Goal: Obtain resource: Download file/media

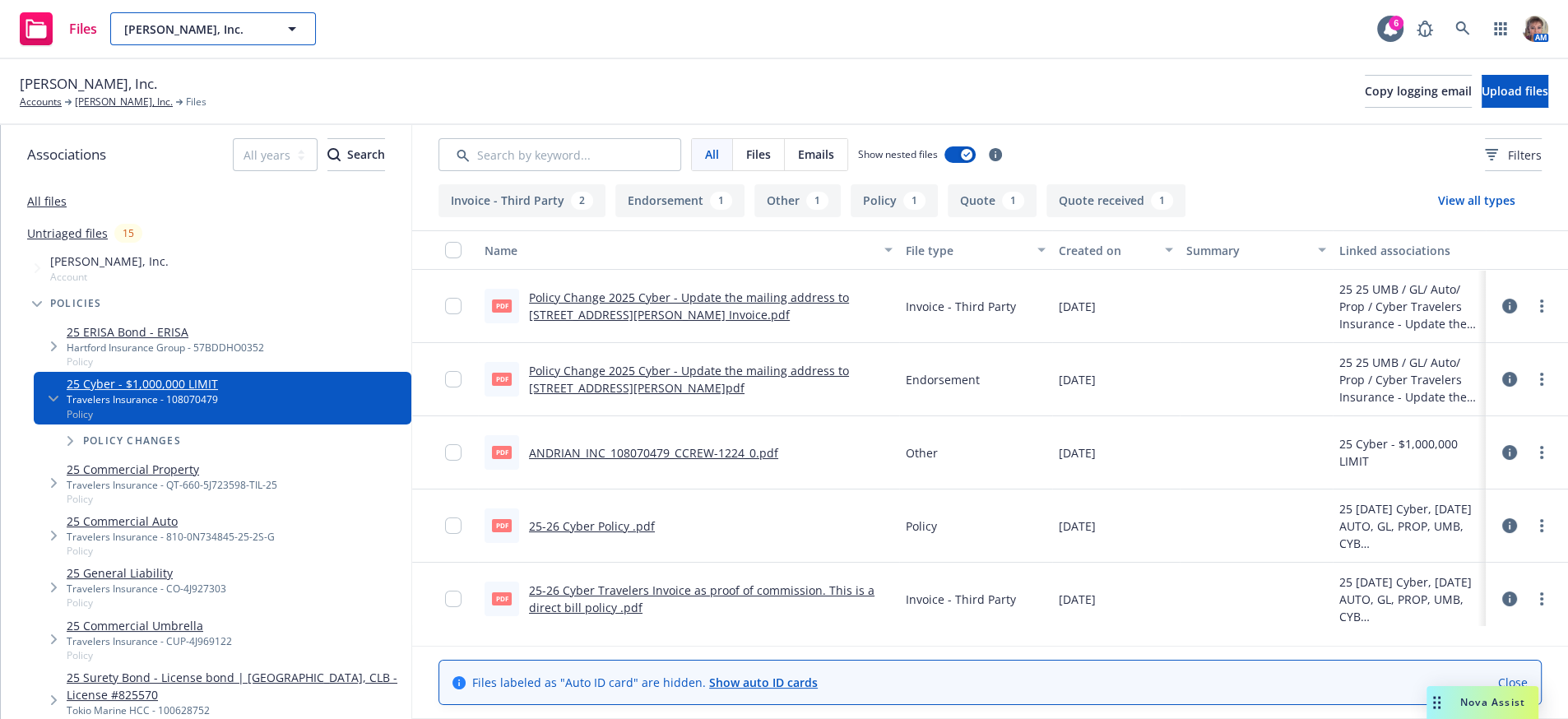
click at [149, 36] on span "[PERSON_NAME], Inc." at bounding box center [195, 29] width 142 height 17
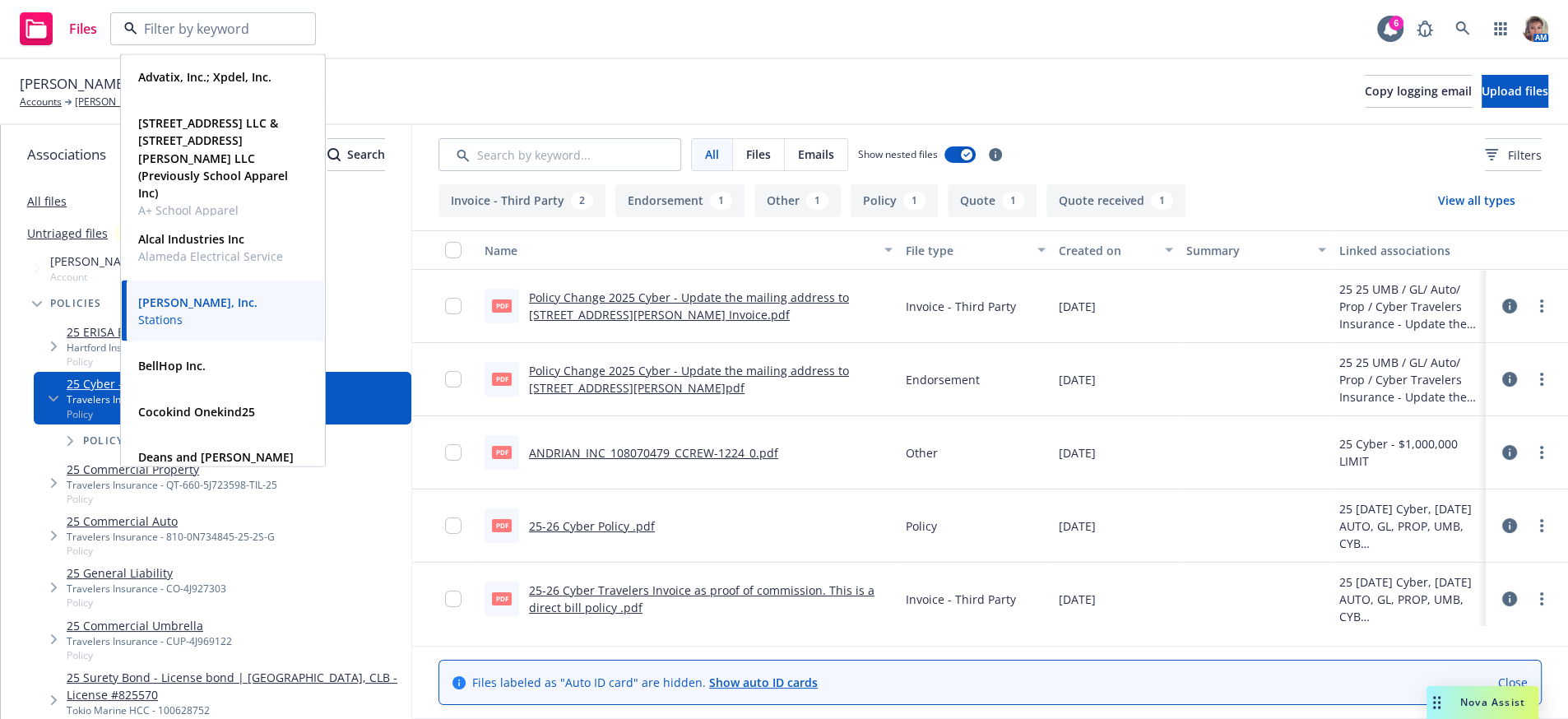
click at [497, 32] on div "Files Advatix, Inc.; Xpdel, Inc. Type Commercial FEIN 82-5217619 838 Mitten Roa…" at bounding box center [784, 29] width 1568 height 59
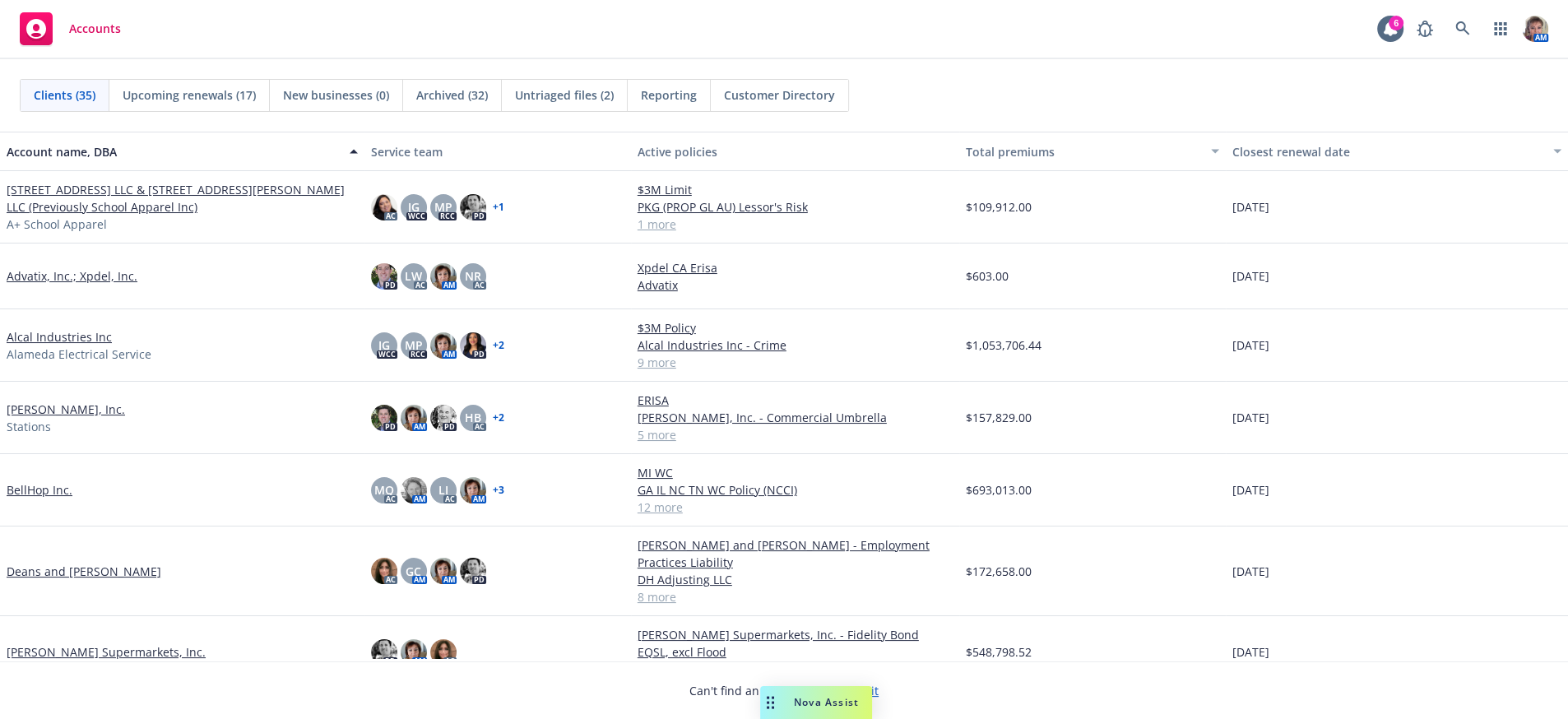
click at [60, 655] on link "[PERSON_NAME] Supermarkets, Inc." at bounding box center [106, 651] width 199 height 17
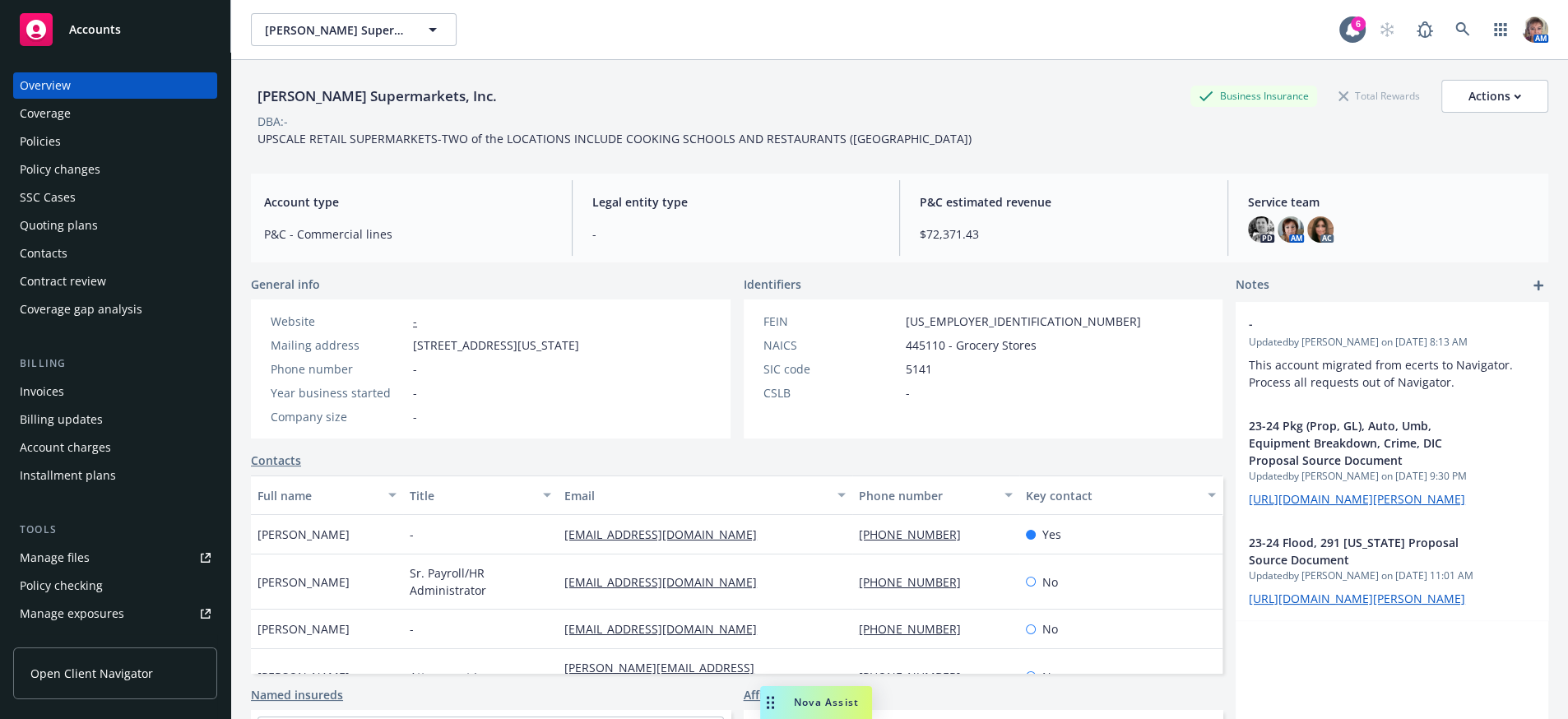
click at [66, 170] on div "Policy changes" at bounding box center [60, 169] width 81 height 26
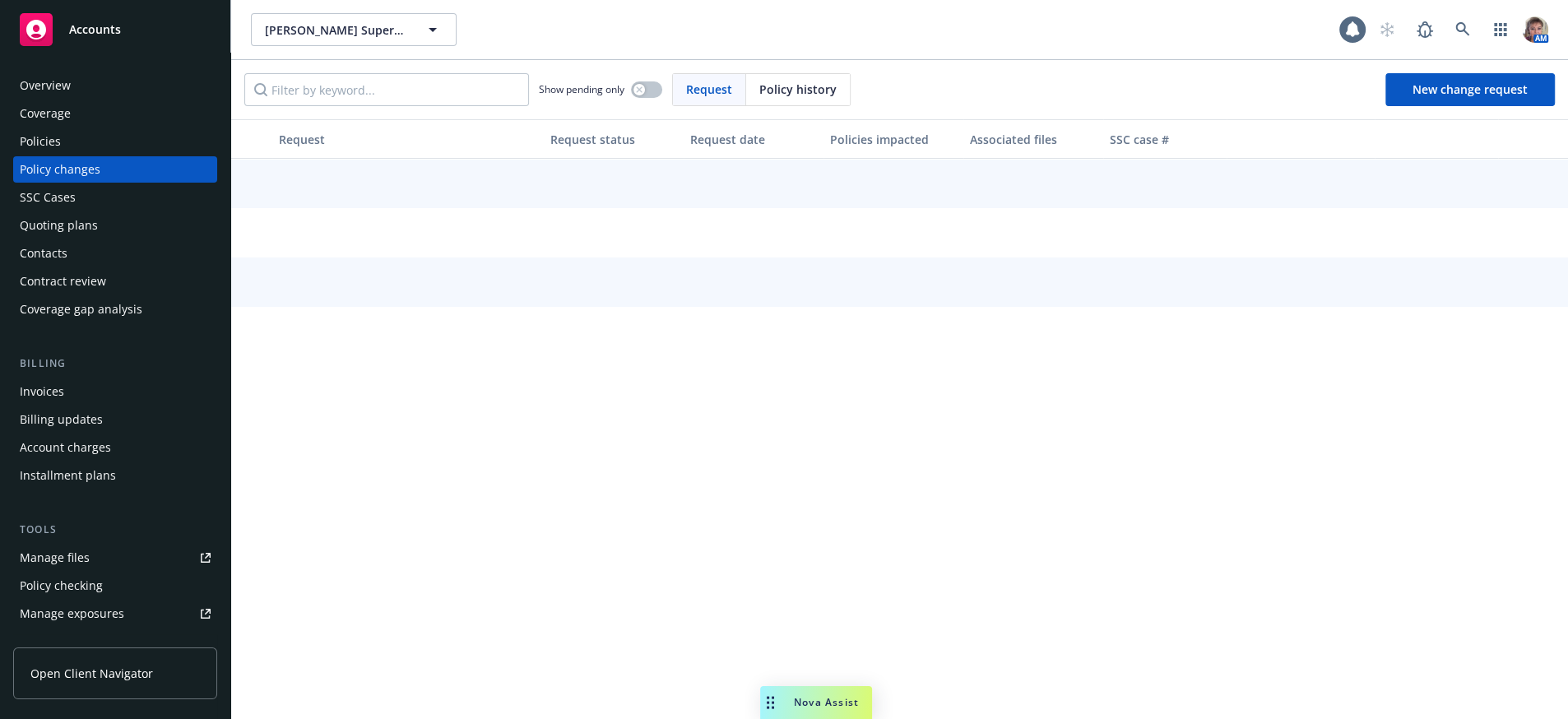
click at [61, 154] on div "Policies" at bounding box center [40, 142] width 41 height 26
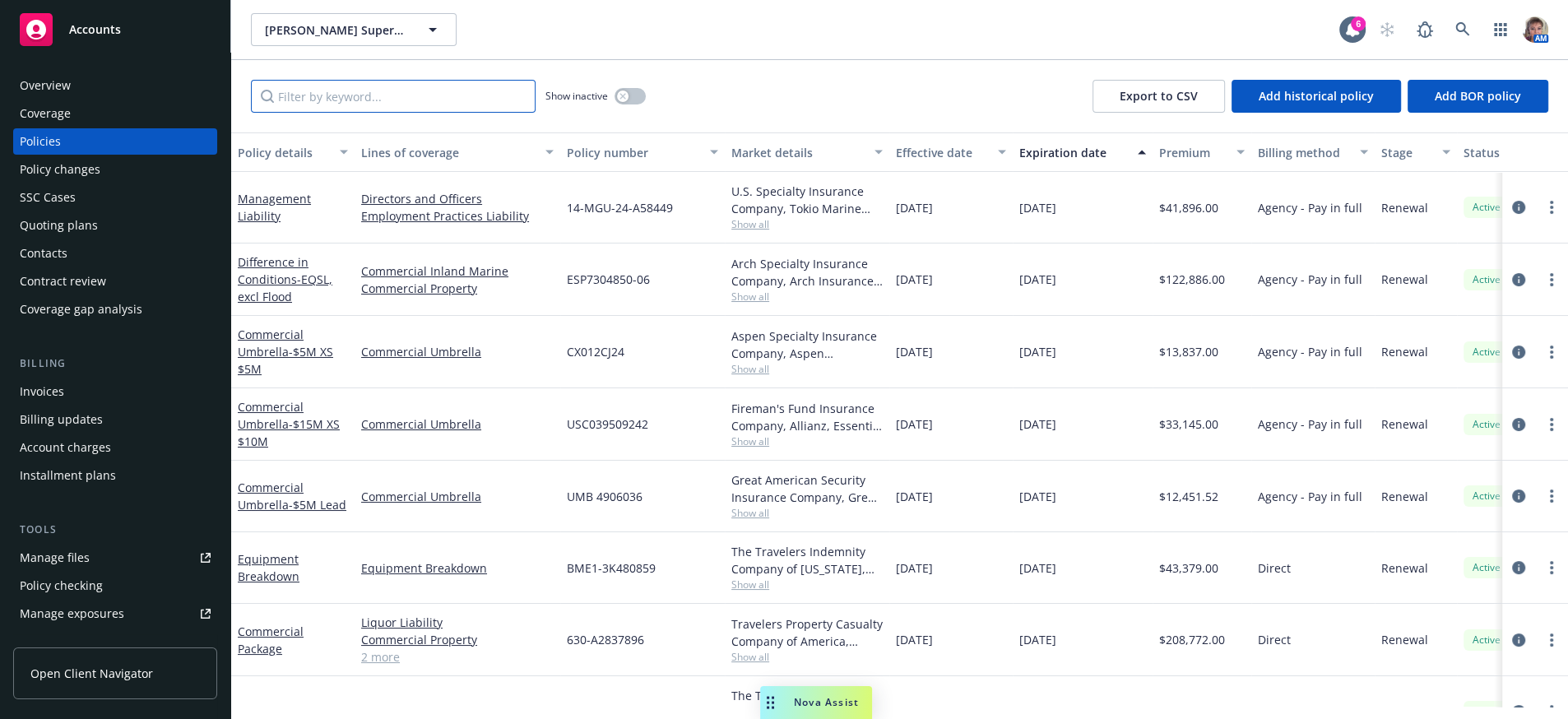
click at [339, 93] on input "Filter by keyword..." at bounding box center [393, 96] width 285 height 33
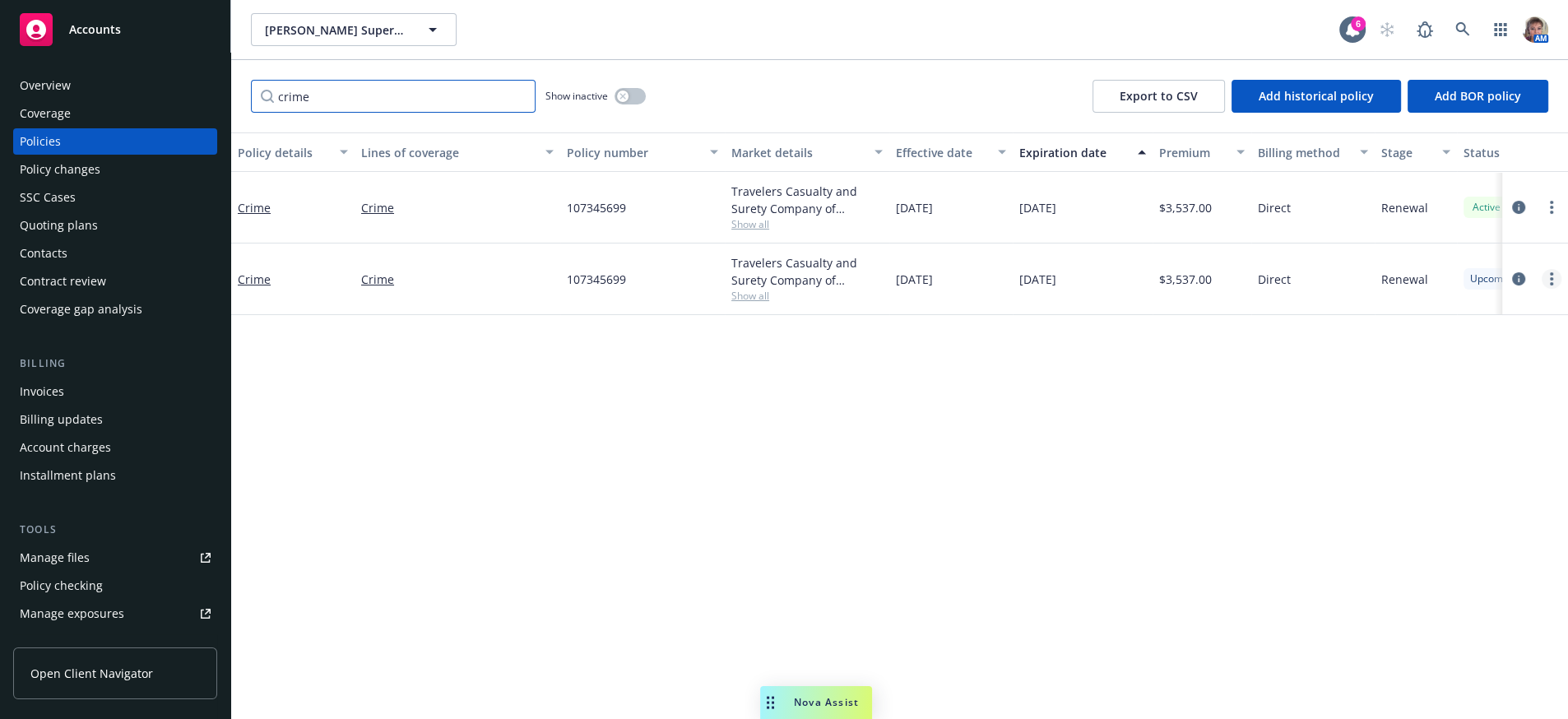
type input "crime"
click at [1550, 286] on circle "more" at bounding box center [1552, 284] width 4 height 4
click at [1449, 417] on link "End policy" at bounding box center [1463, 400] width 194 height 33
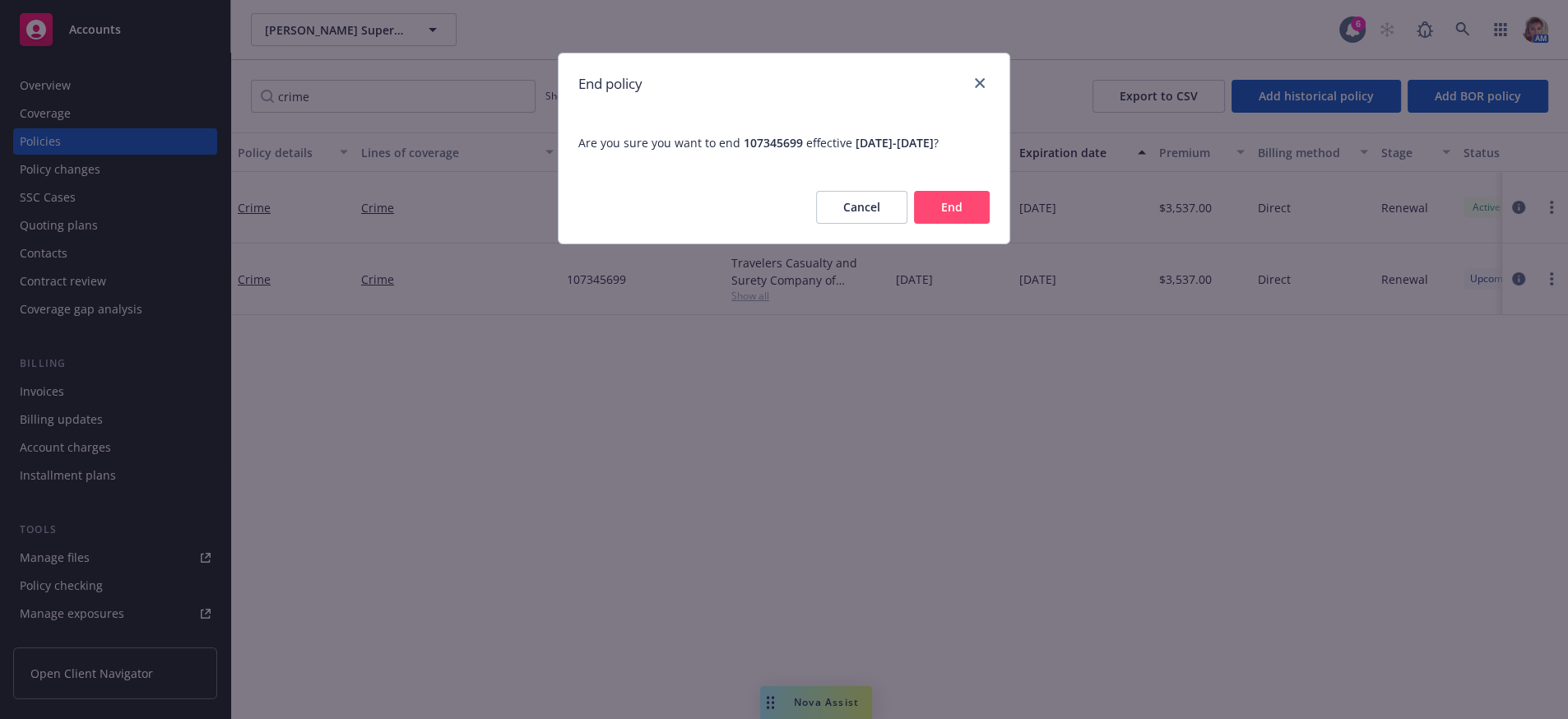
click at [821, 224] on button "Cancel" at bounding box center [861, 207] width 91 height 33
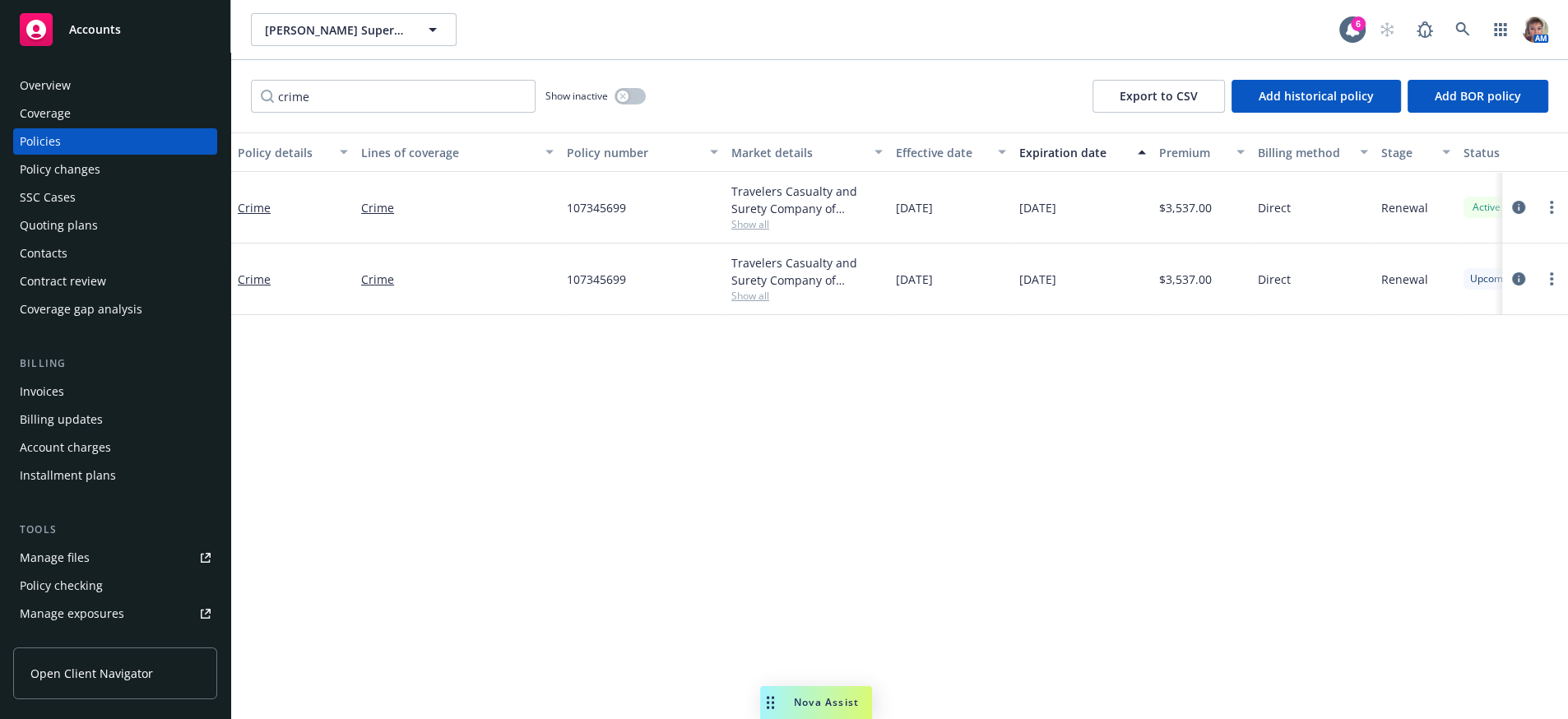
click at [49, 94] on div "Overview" at bounding box center [45, 86] width 51 height 26
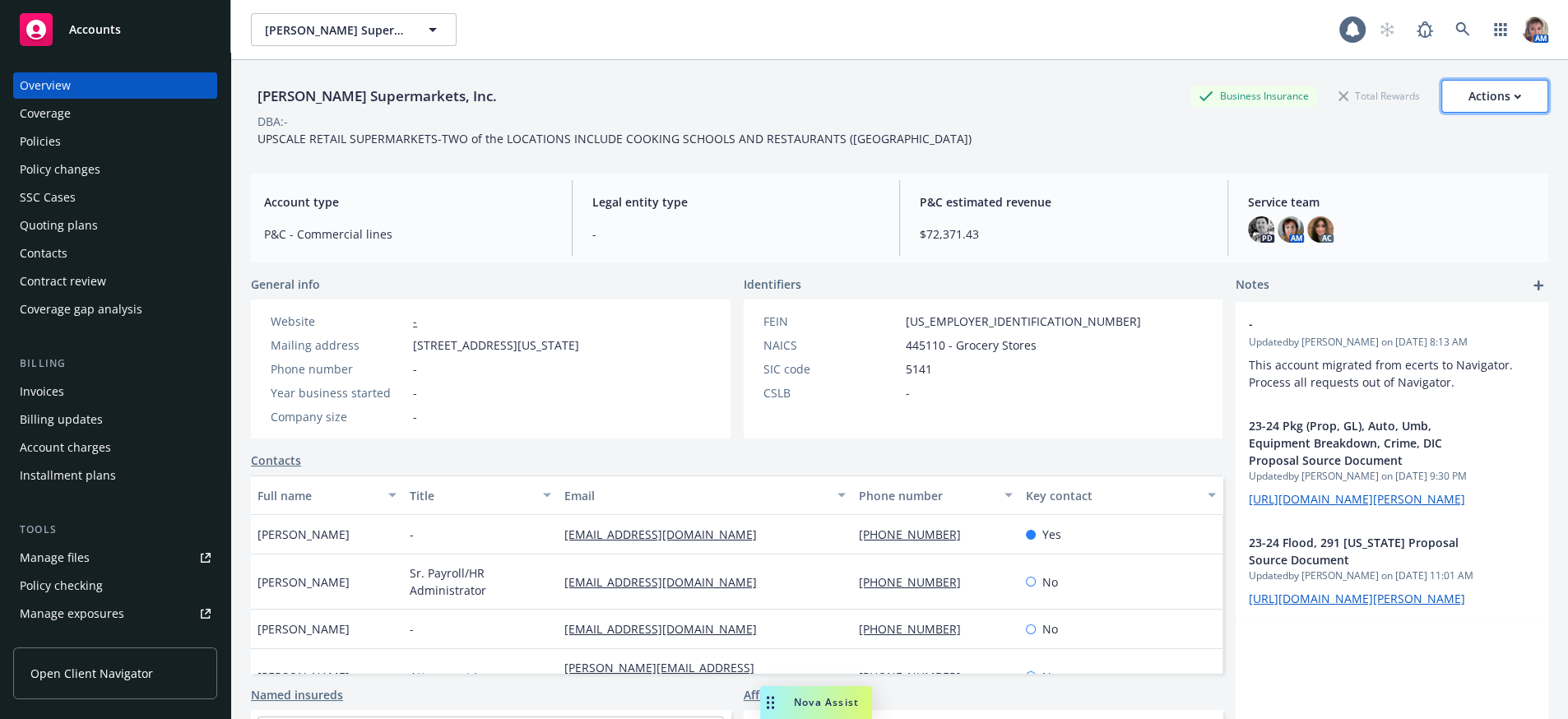
click at [1484, 105] on div "Actions" at bounding box center [1495, 96] width 53 height 31
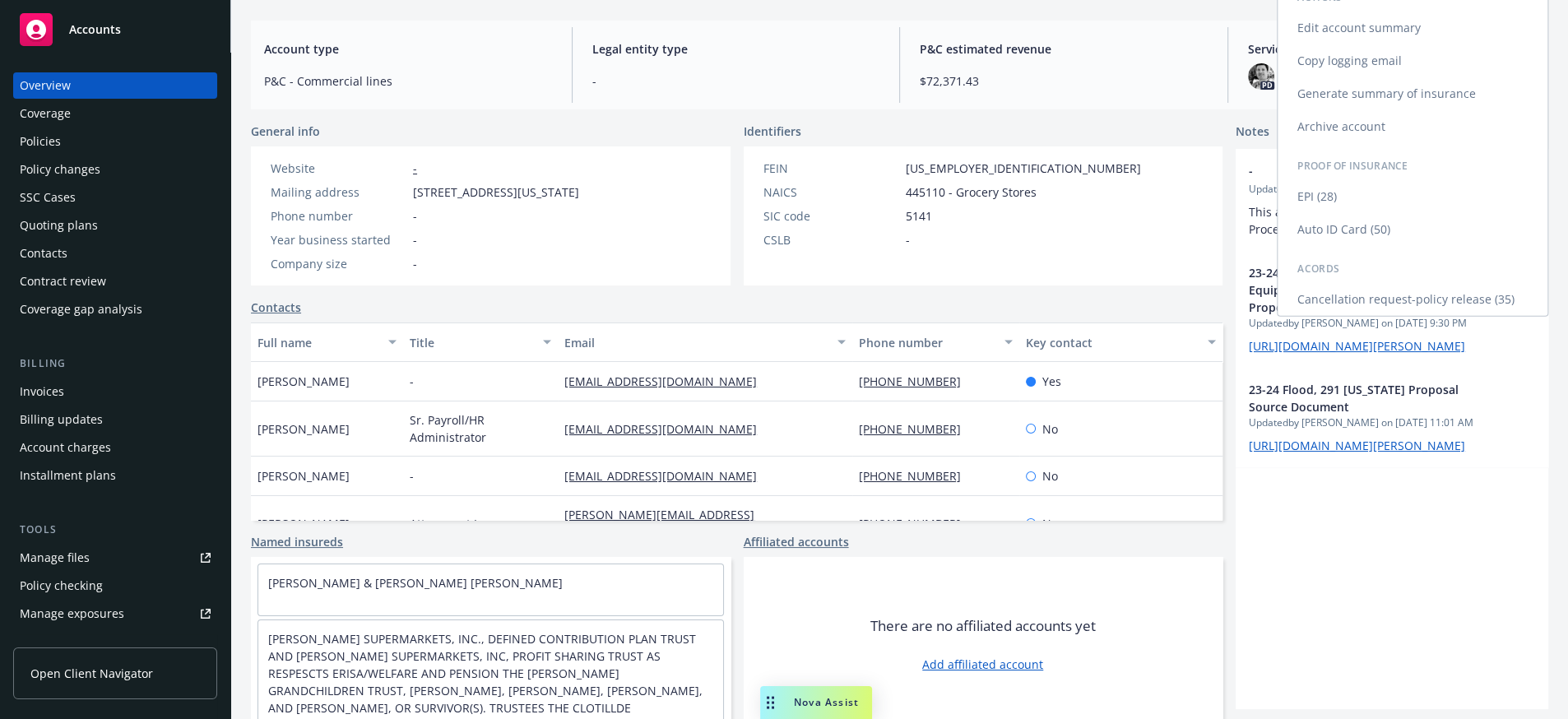
scroll to position [190, 0]
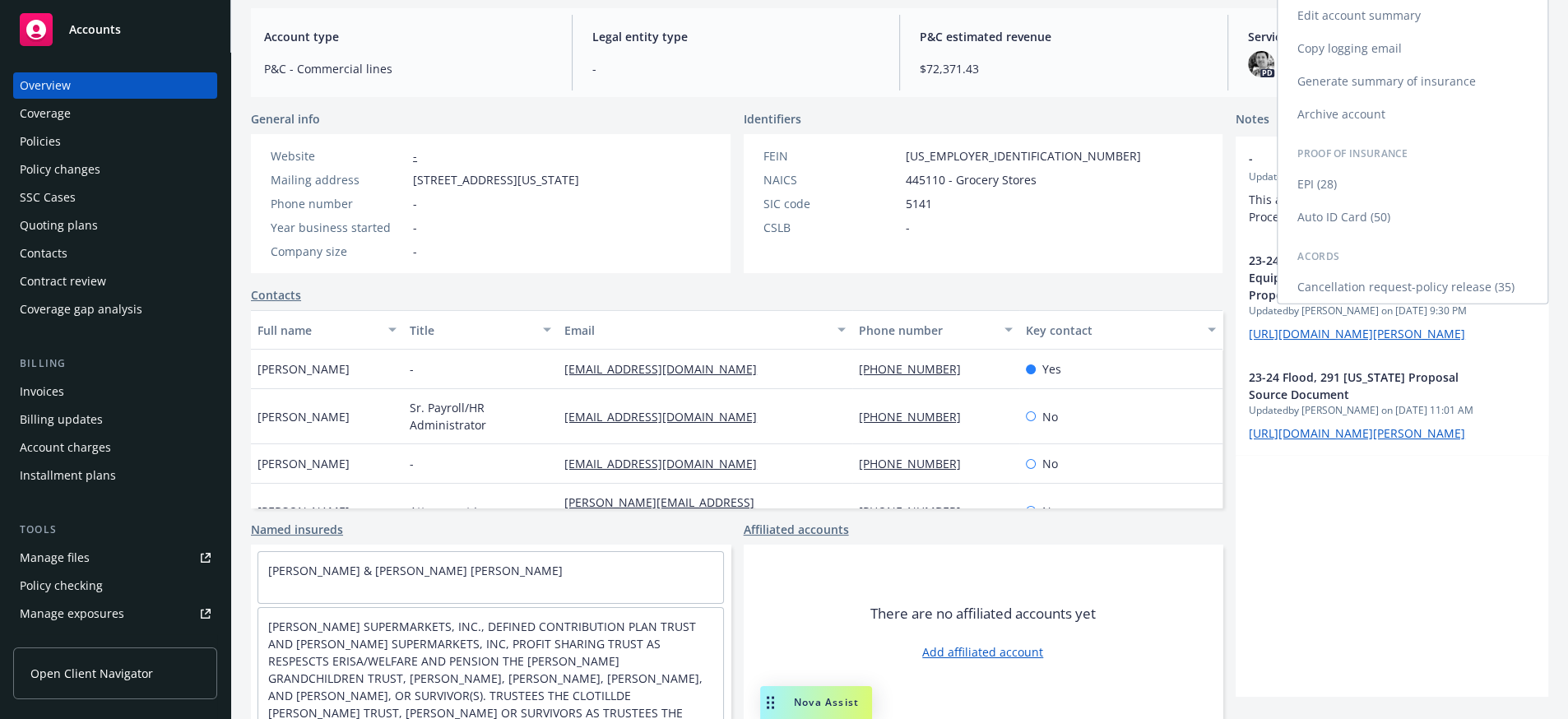
click at [1371, 304] on link "Cancellation request-policy release (35)" at bounding box center [1412, 287] width 270 height 33
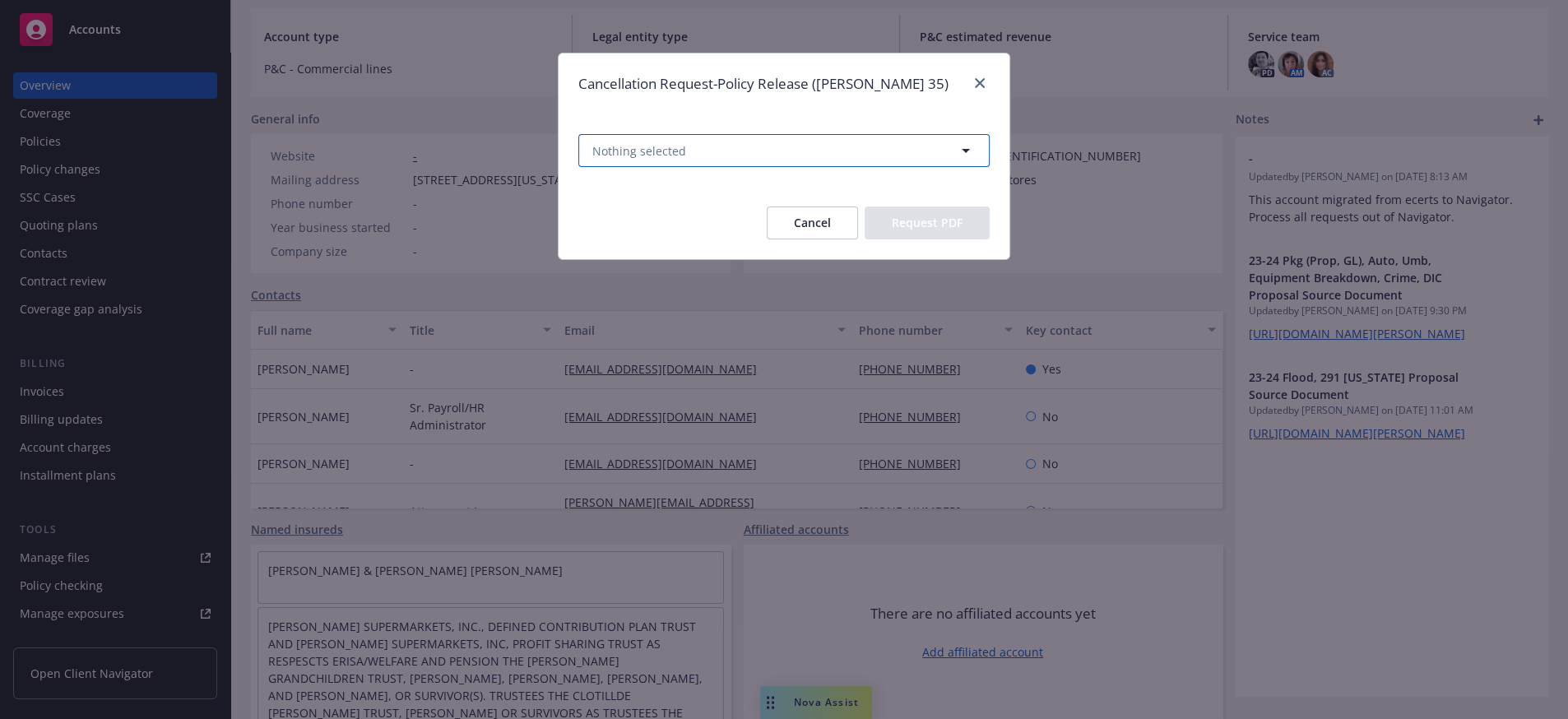
click at [669, 148] on button "Nothing selected" at bounding box center [784, 150] width 412 height 33
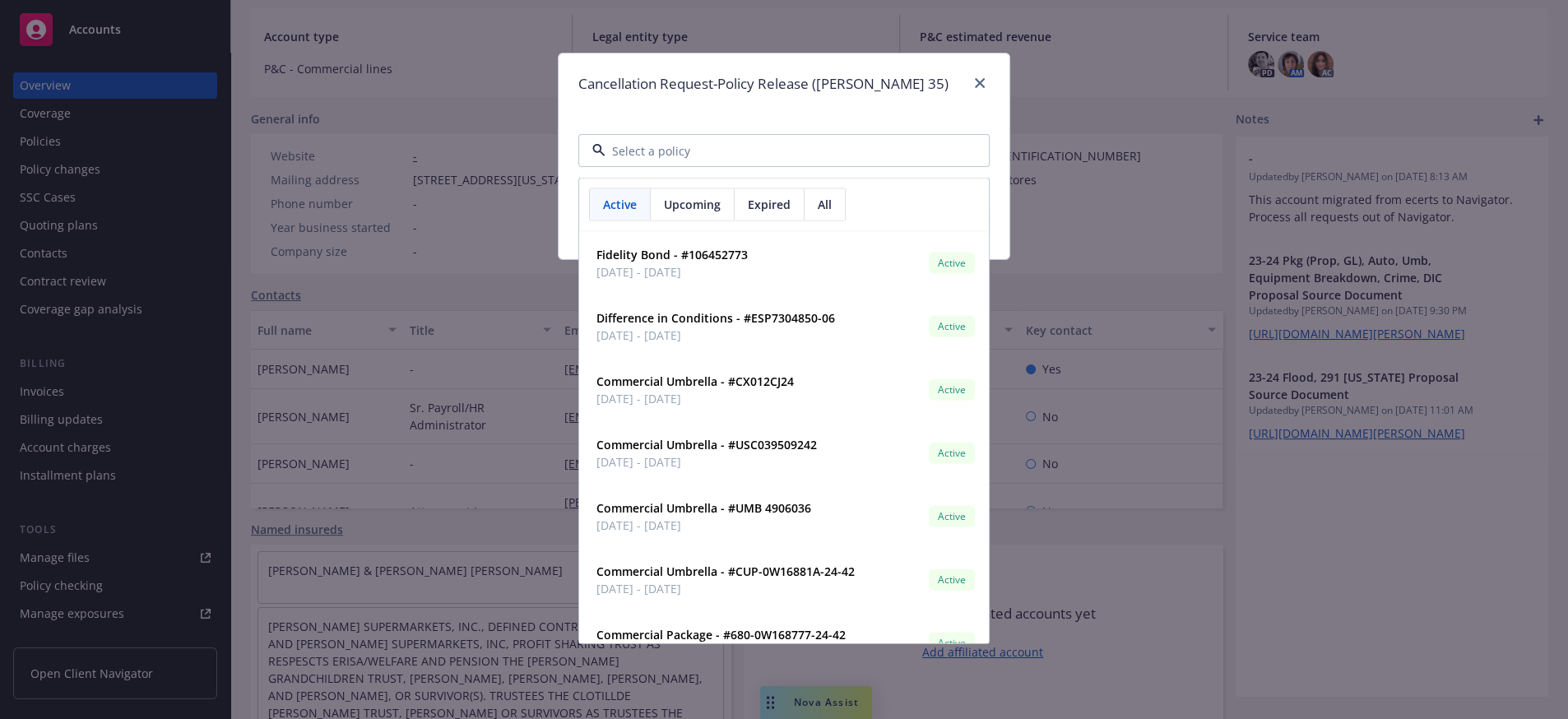
click at [723, 153] on input at bounding box center [780, 150] width 351 height 17
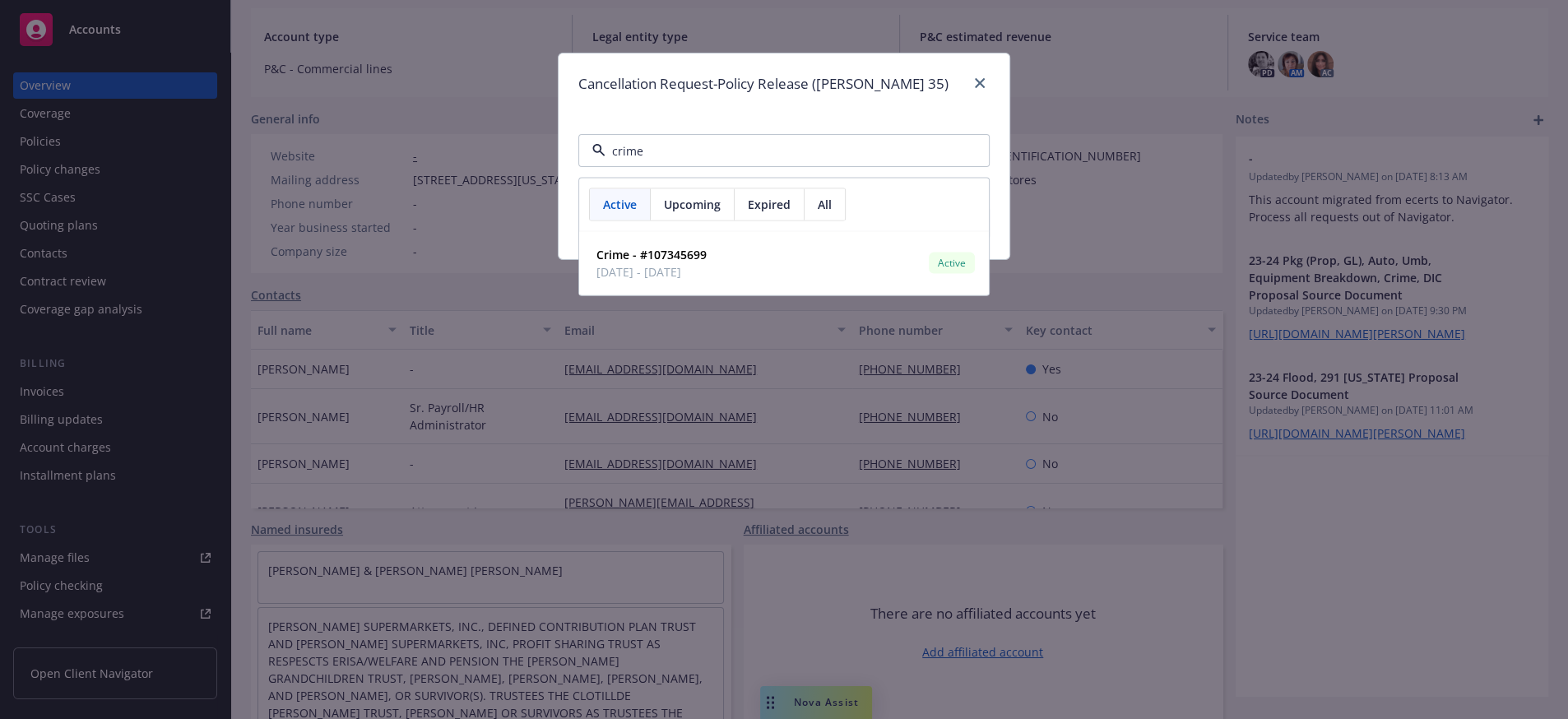
type input "crime"
click at [714, 213] on span "Upcoming" at bounding box center [692, 204] width 56 height 17
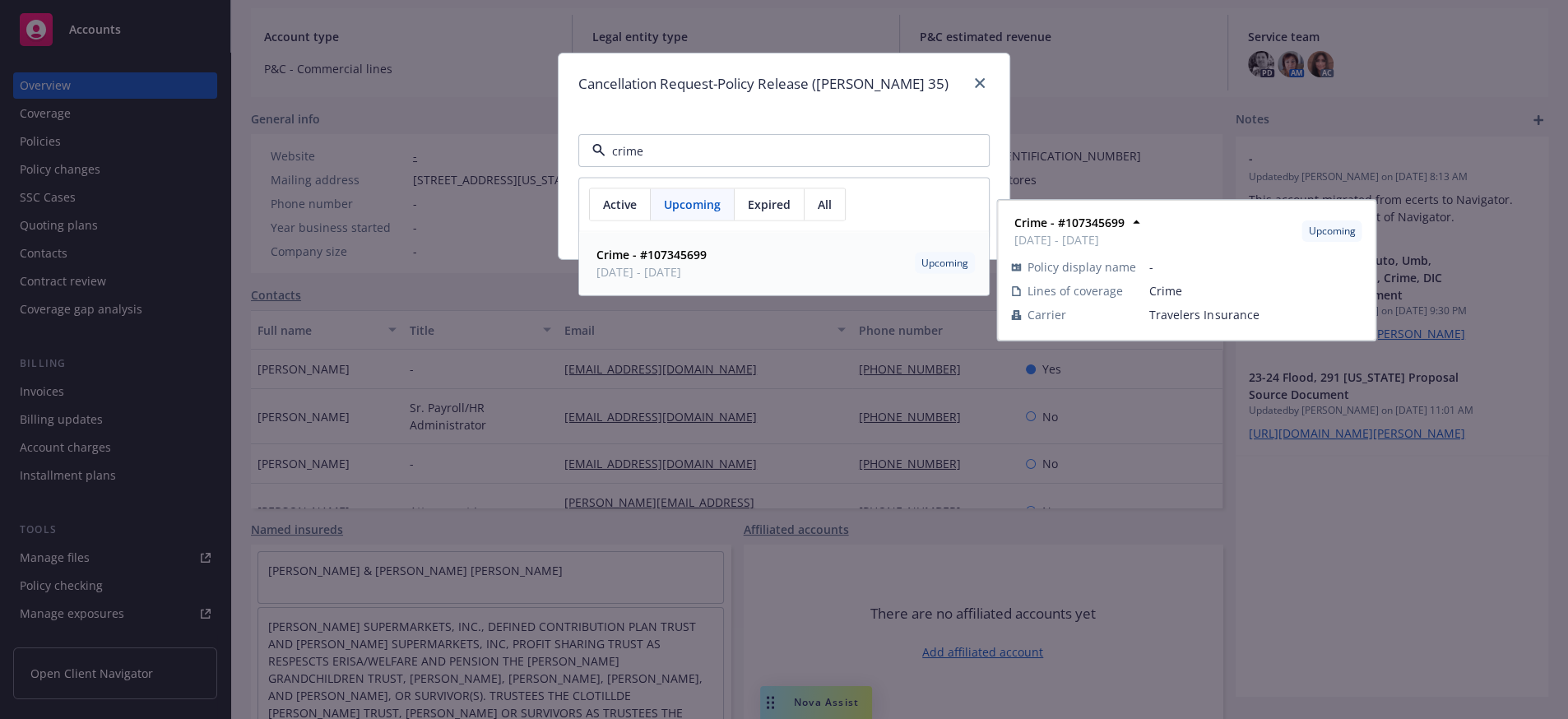
click at [707, 280] on span "[DATE] - [DATE]" at bounding box center [651, 272] width 110 height 17
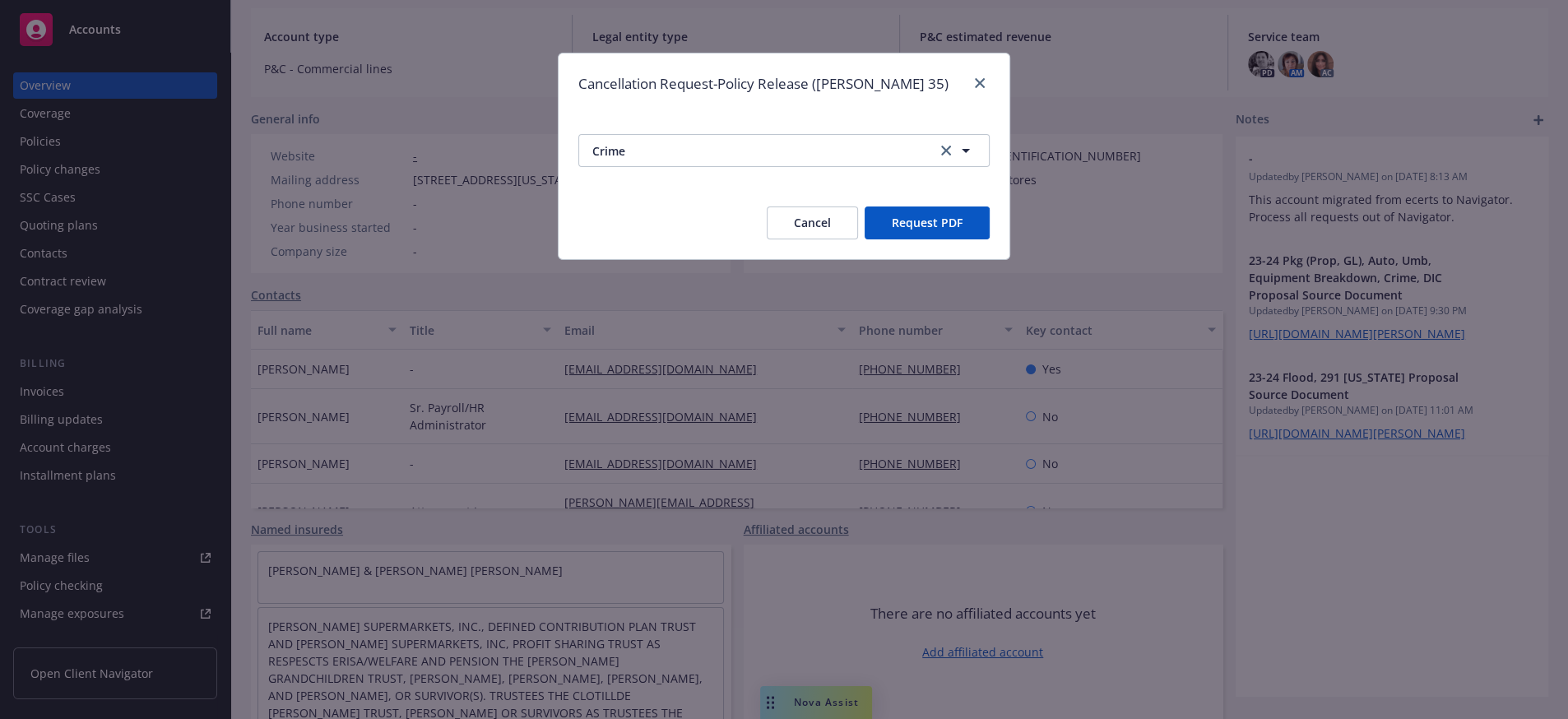
click at [946, 240] on button "Request PDF" at bounding box center [927, 223] width 125 height 33
click at [912, 237] on button "Request PDF" at bounding box center [927, 223] width 125 height 33
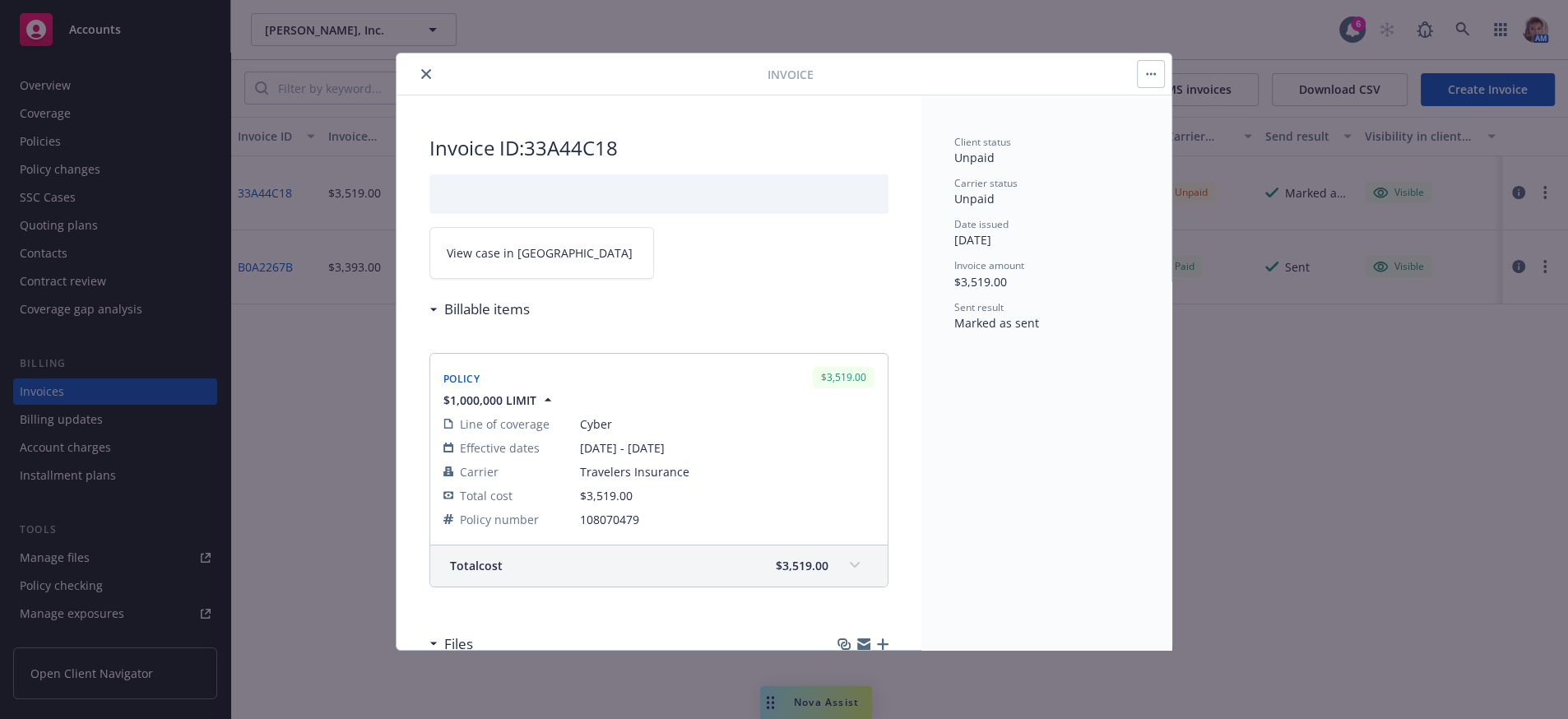
scroll to position [49, 0]
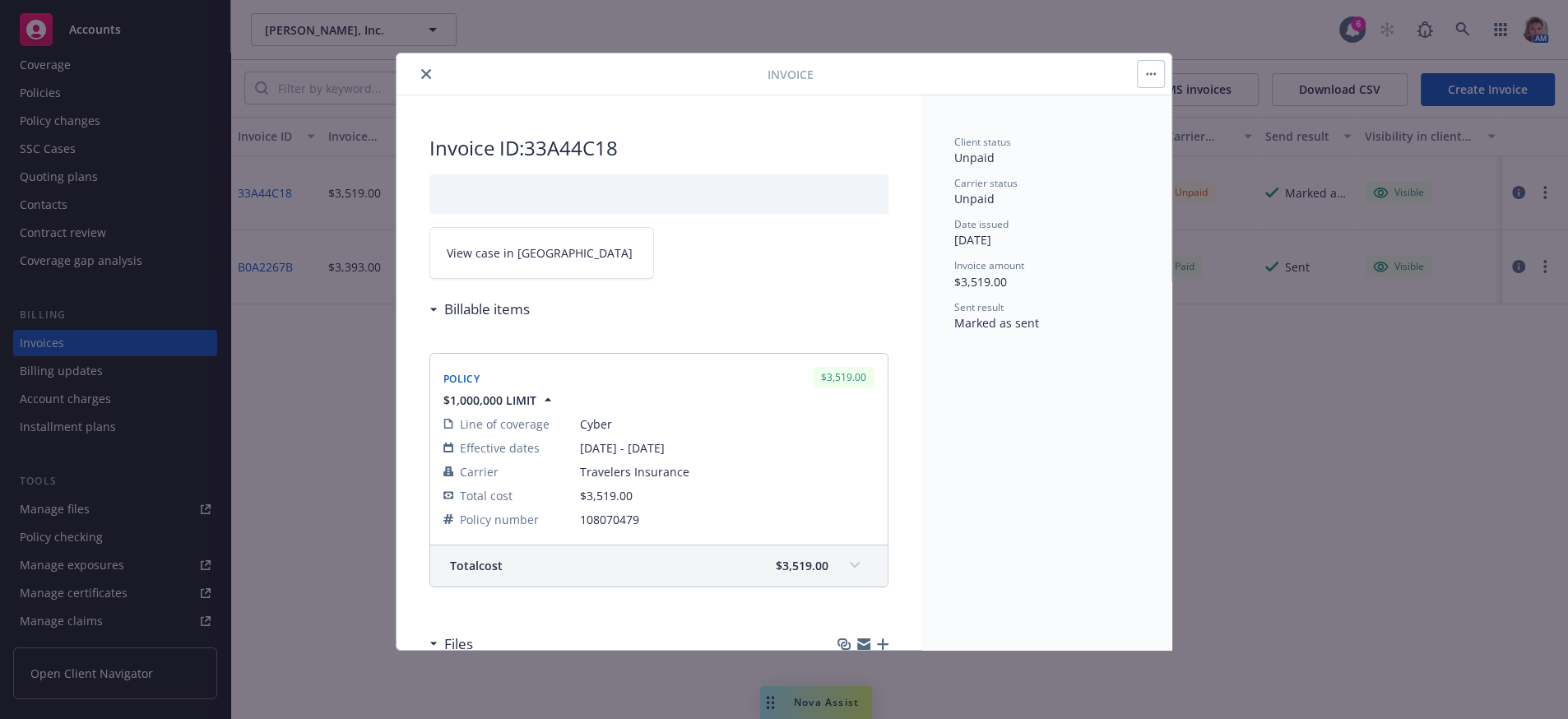
click at [435, 76] on button "close" at bounding box center [426, 73] width 20 height 20
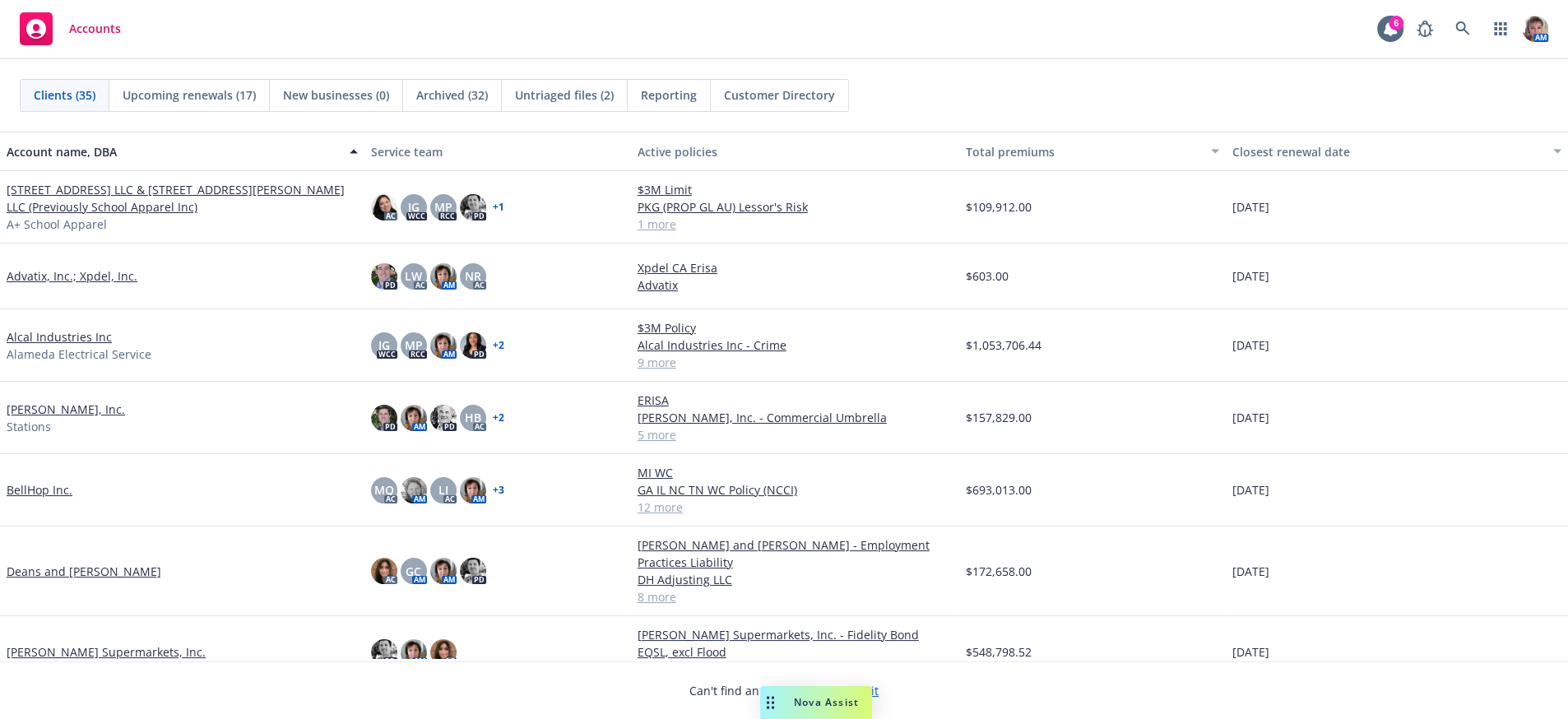
click at [47, 646] on link "[PERSON_NAME] Supermarkets, Inc." at bounding box center [106, 651] width 199 height 17
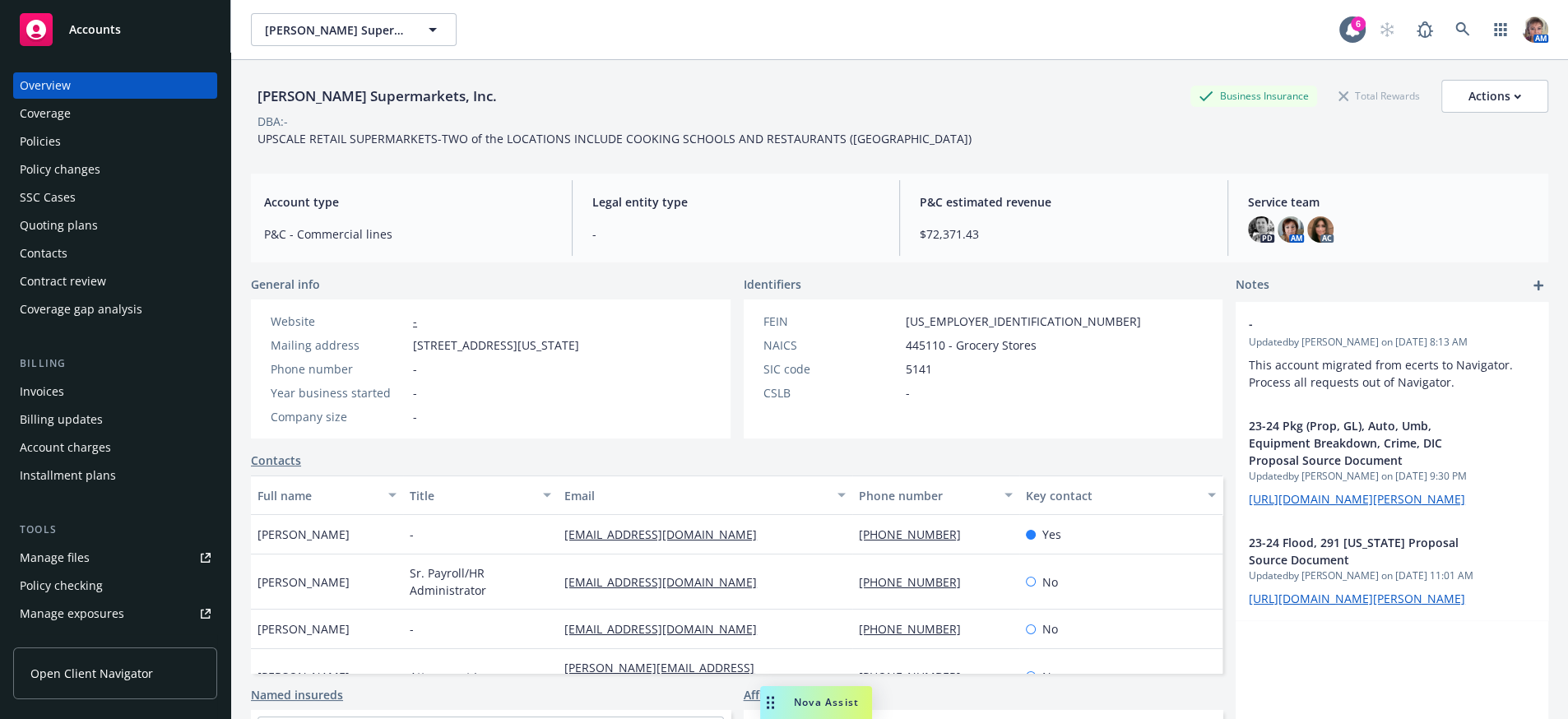
click at [55, 155] on div "Policies" at bounding box center [40, 142] width 41 height 26
